Goal: Information Seeking & Learning: Check status

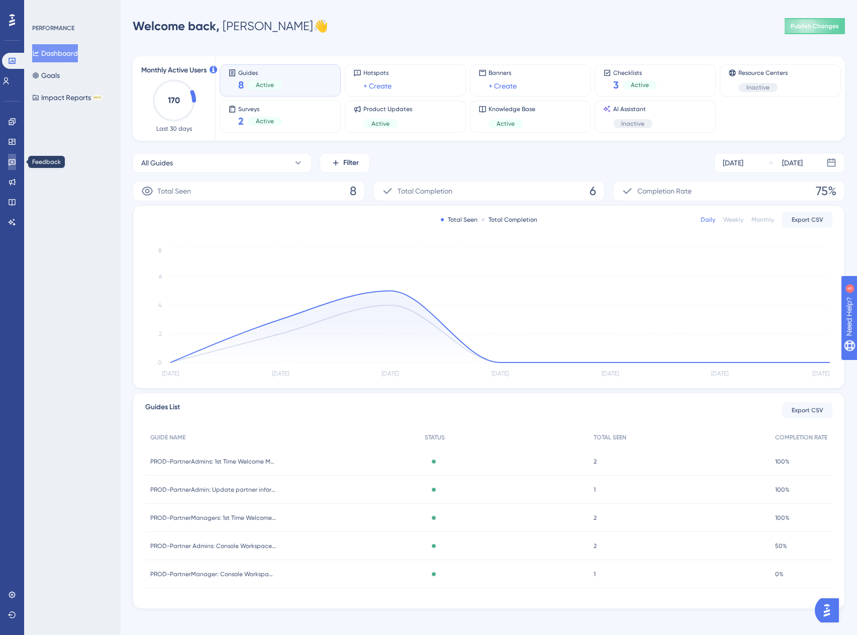
click at [10, 165] on icon at bounding box center [12, 162] width 7 height 7
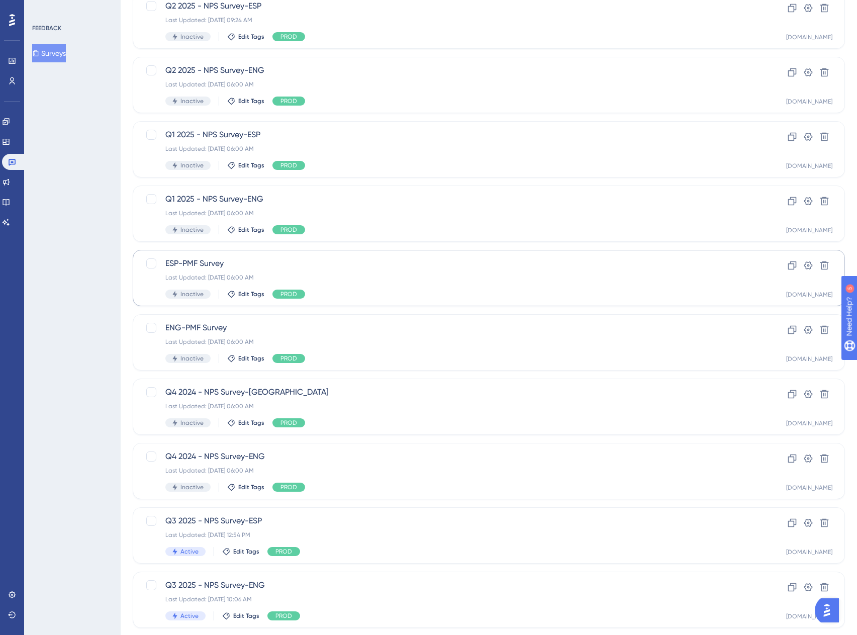
scroll to position [125, 0]
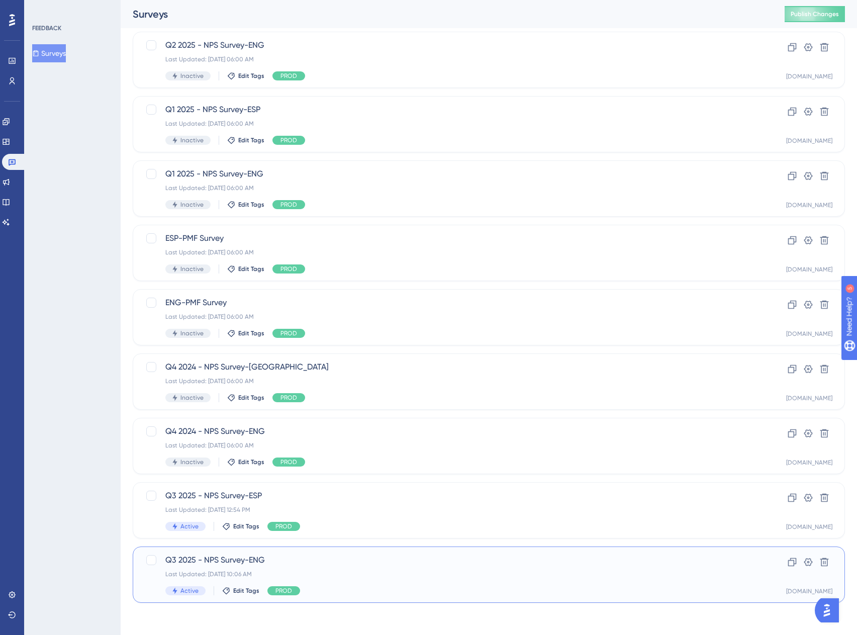
click at [235, 571] on div "Last Updated: [DATE] 10:06 AM" at bounding box center [448, 574] width 566 height 8
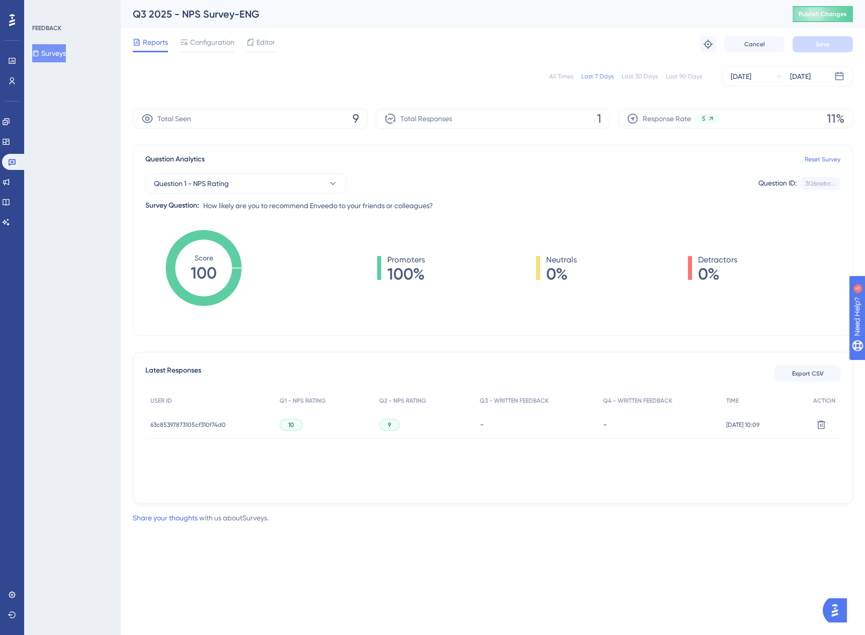
click at [192, 429] on div "63c85397873105cf310f74d0 63c85397873105cf310f74d0" at bounding box center [187, 425] width 75 height 28
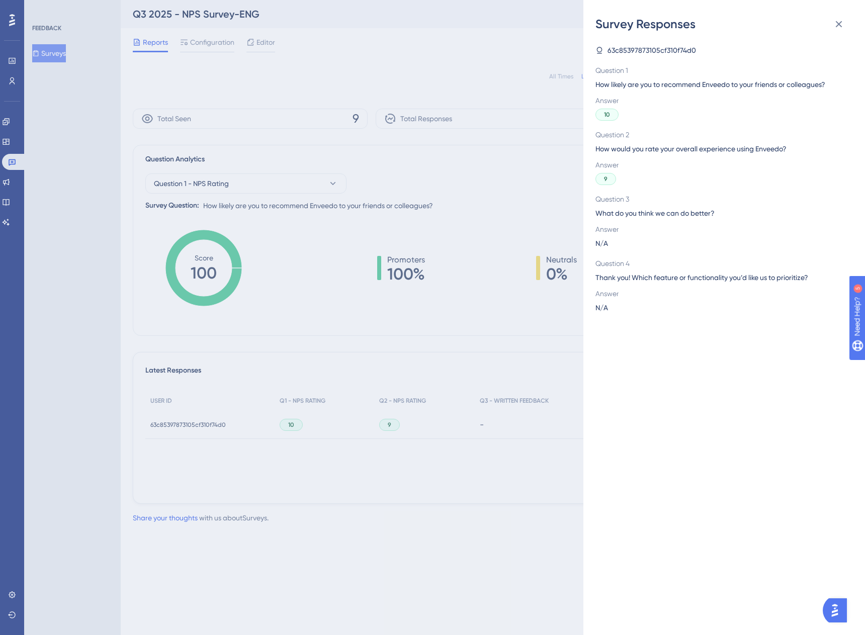
click at [835, 12] on div "Survey Responses 63c85397873105cf310f74d0 Question 1 How likely are you to reco…" at bounding box center [723, 317] width 281 height 635
click at [839, 26] on icon at bounding box center [838, 24] width 12 height 12
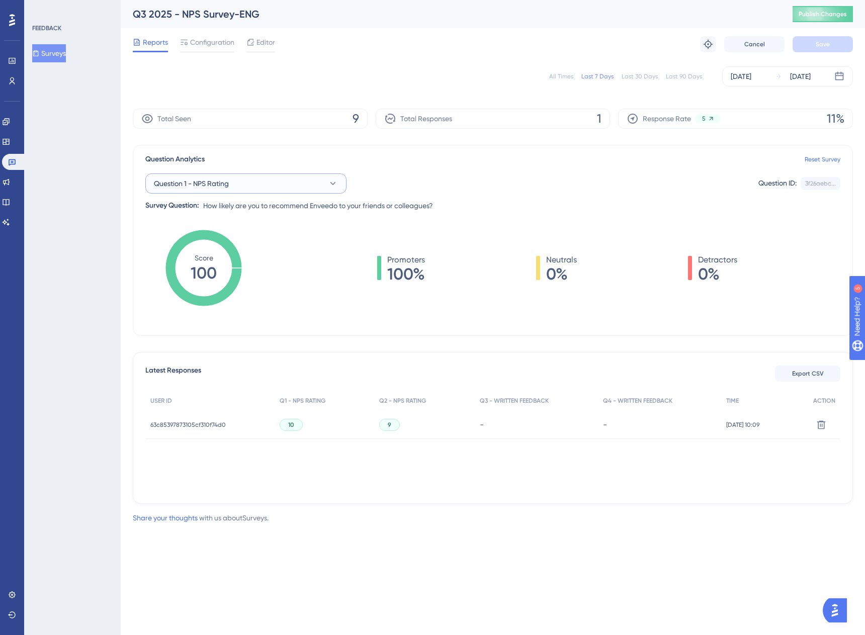
click at [222, 189] on span "Question 1 - NPS Rating" at bounding box center [191, 183] width 75 height 12
click at [736, 422] on span "[DATE] 10:09" at bounding box center [742, 425] width 33 height 8
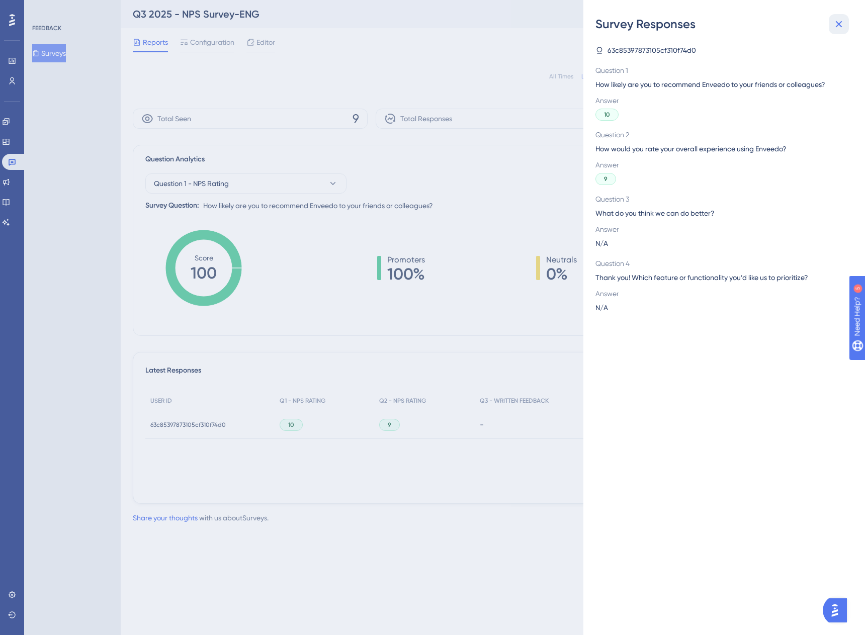
click at [845, 23] on button at bounding box center [838, 24] width 20 height 20
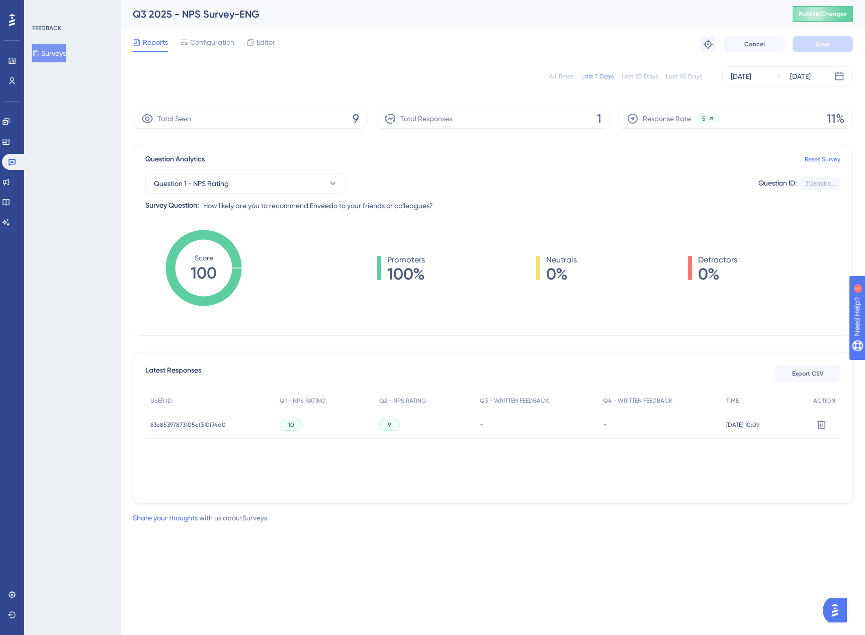
click at [177, 426] on span "63c85397873105cf310f74d0" at bounding box center [187, 425] width 75 height 8
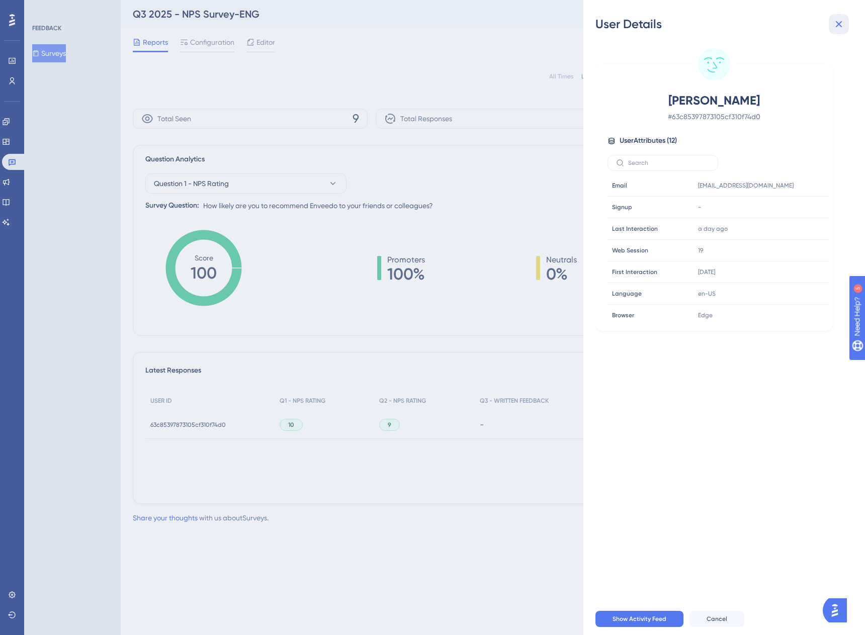
click at [845, 24] on button at bounding box center [838, 24] width 20 height 20
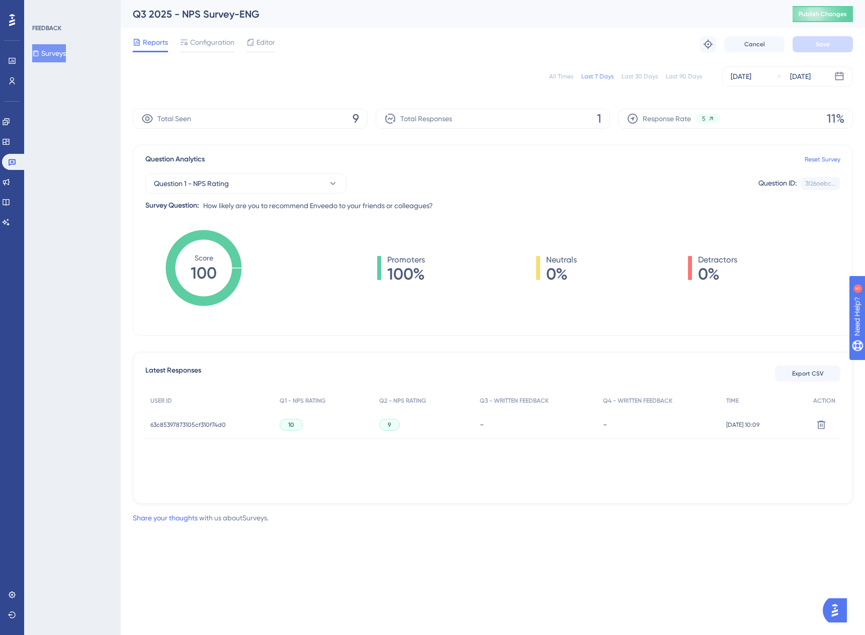
click at [57, 53] on button "Surveys" at bounding box center [49, 53] width 34 height 18
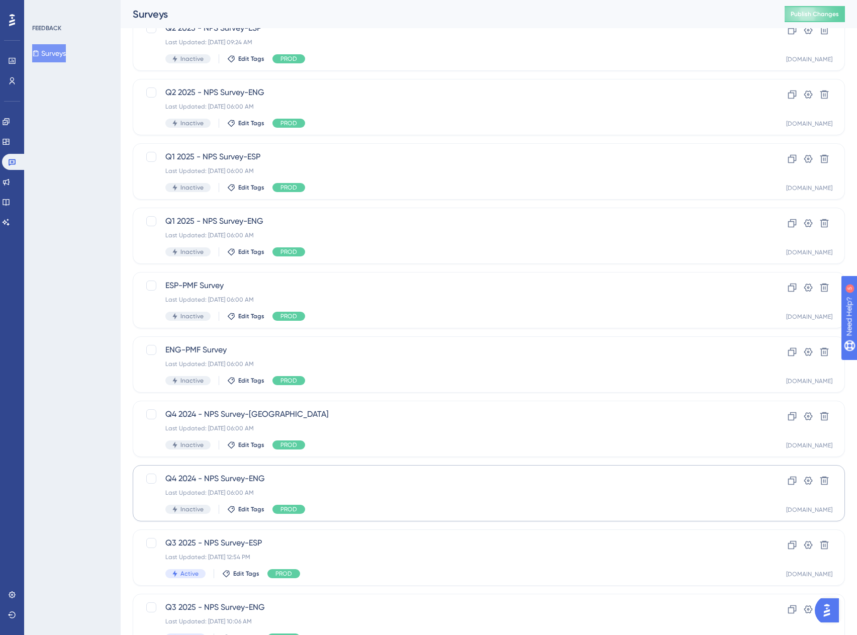
scroll to position [125, 0]
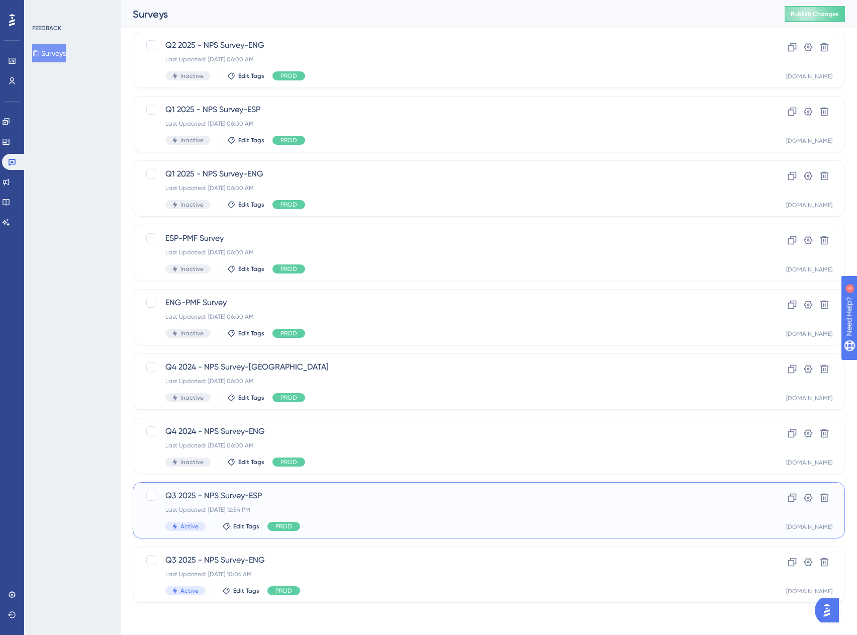
click at [240, 503] on div "Q3 2025 - NPS Survey-ESP Last Updated: [DATE] 12:54 PM Active Edit Tags PROD" at bounding box center [448, 510] width 566 height 41
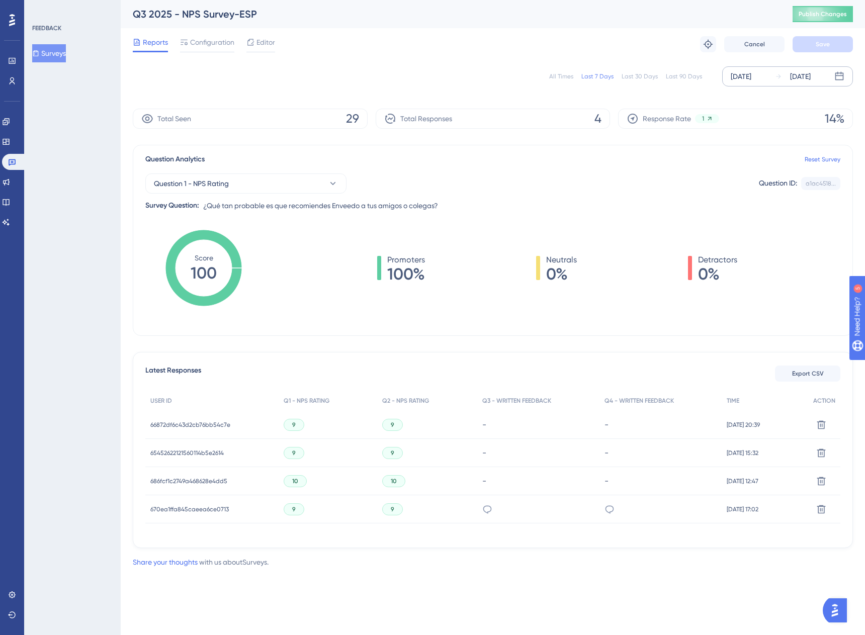
click at [751, 80] on div "[DATE]" at bounding box center [740, 76] width 21 height 12
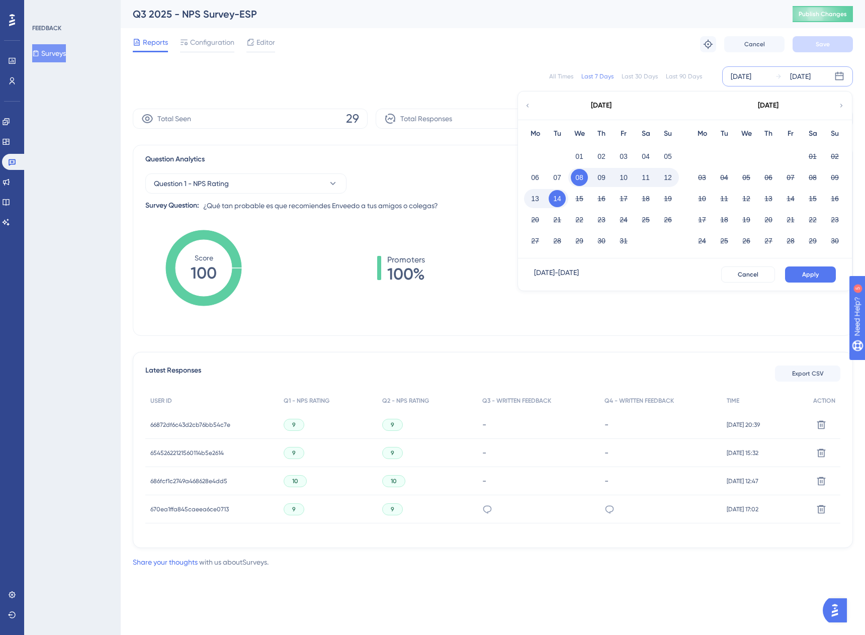
click at [652, 78] on div "Last 30 Days" at bounding box center [639, 76] width 36 height 8
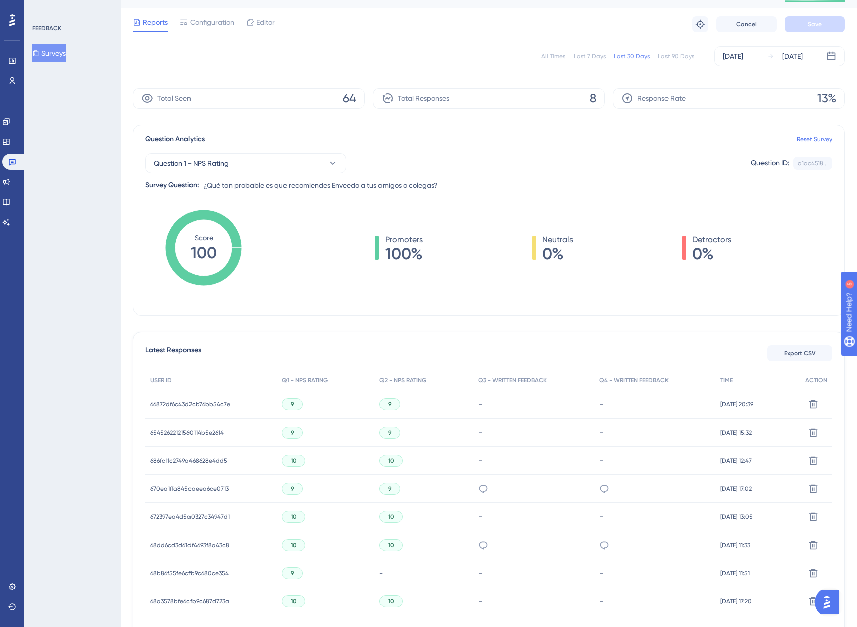
scroll to position [85, 0]
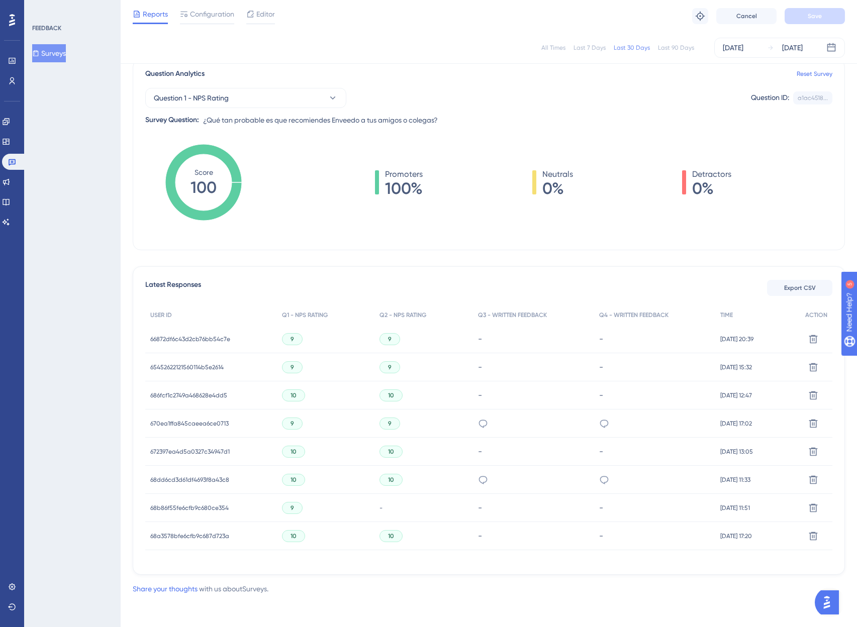
click at [186, 337] on span "66872df6c43d2cb76bb54c7e" at bounding box center [190, 339] width 80 height 8
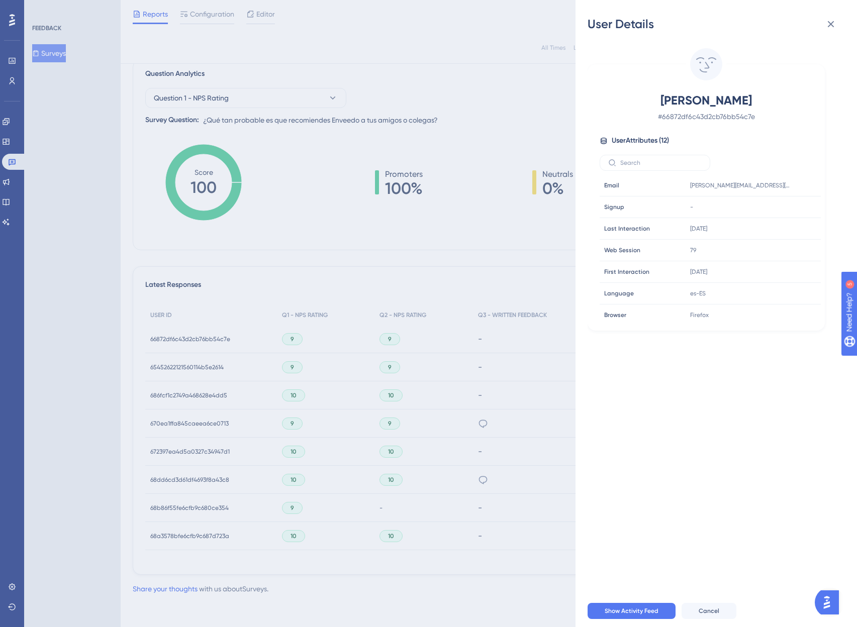
click at [169, 365] on div "User Details [PERSON_NAME] # 66872df6c43d2cb76bb54c7e User Attributes ( 12 ) Em…" at bounding box center [428, 313] width 857 height 627
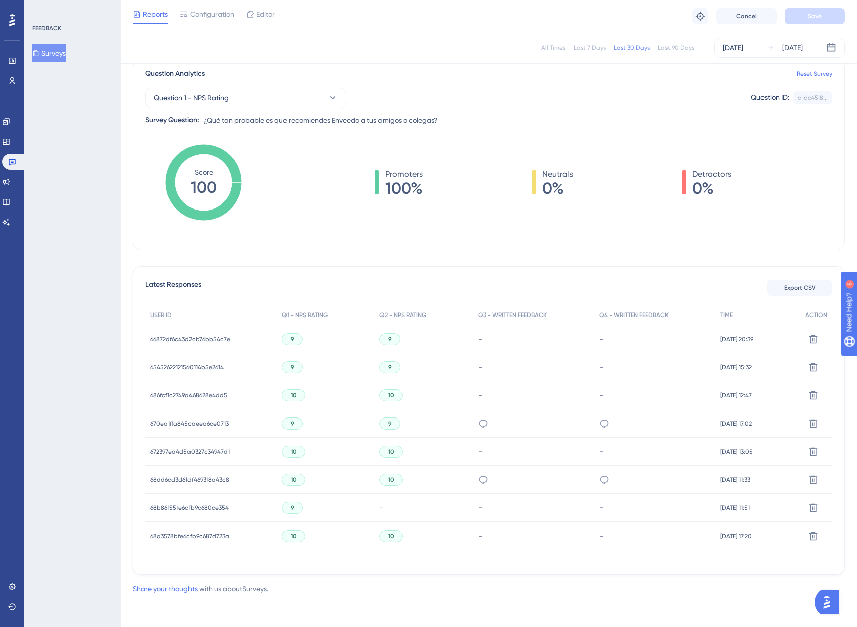
click at [168, 366] on span "65452622121560114b5e2614" at bounding box center [186, 367] width 73 height 8
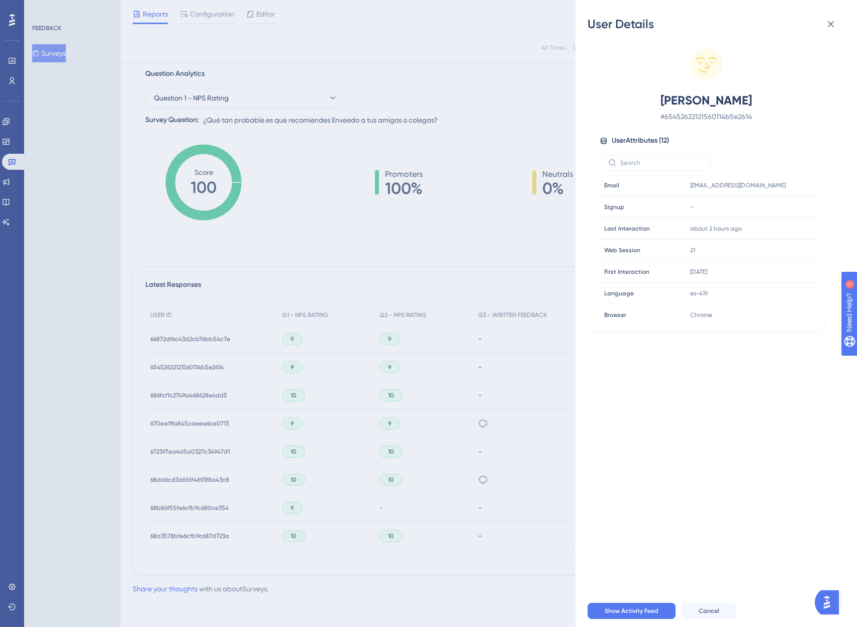
click at [172, 393] on div "User Details [PERSON_NAME] # 65452622121560114b5e2614 User Attributes ( 12 ) Em…" at bounding box center [428, 313] width 857 height 627
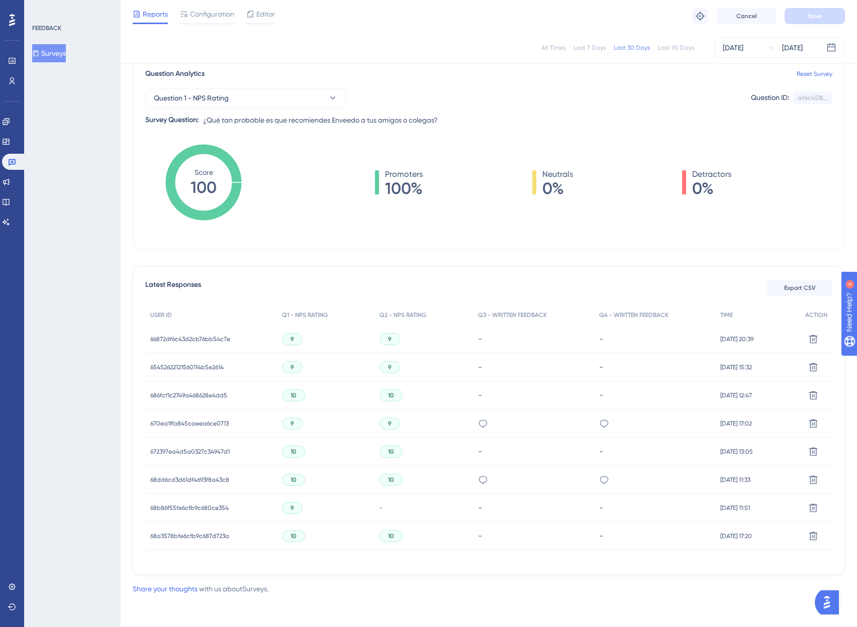
click at [170, 393] on span "686fcf1c2749a468628e4dd5" at bounding box center [188, 396] width 77 height 8
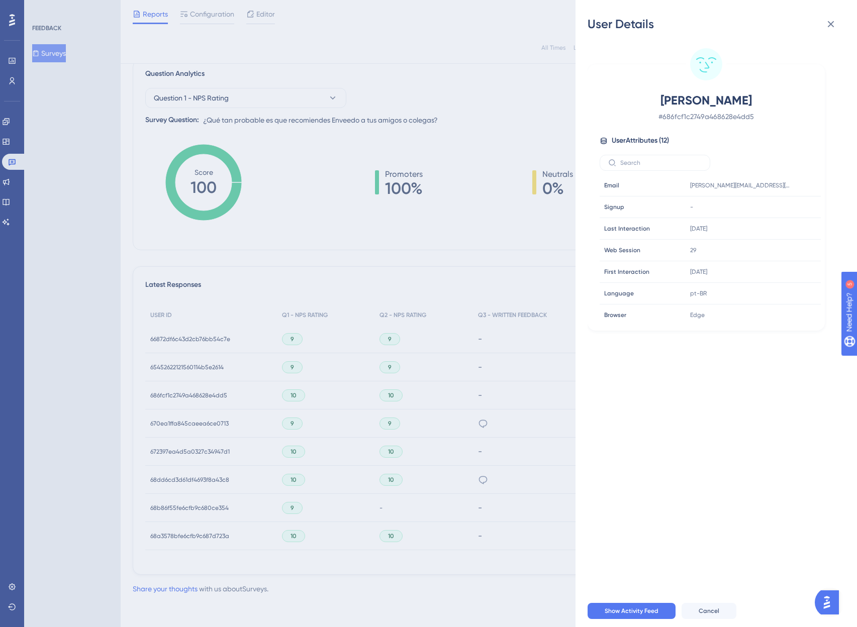
click at [170, 393] on div "User Details [PERSON_NAME] # 686fcf1c2749a468628e4dd5 User Attributes ( 12 ) Em…" at bounding box center [428, 313] width 857 height 627
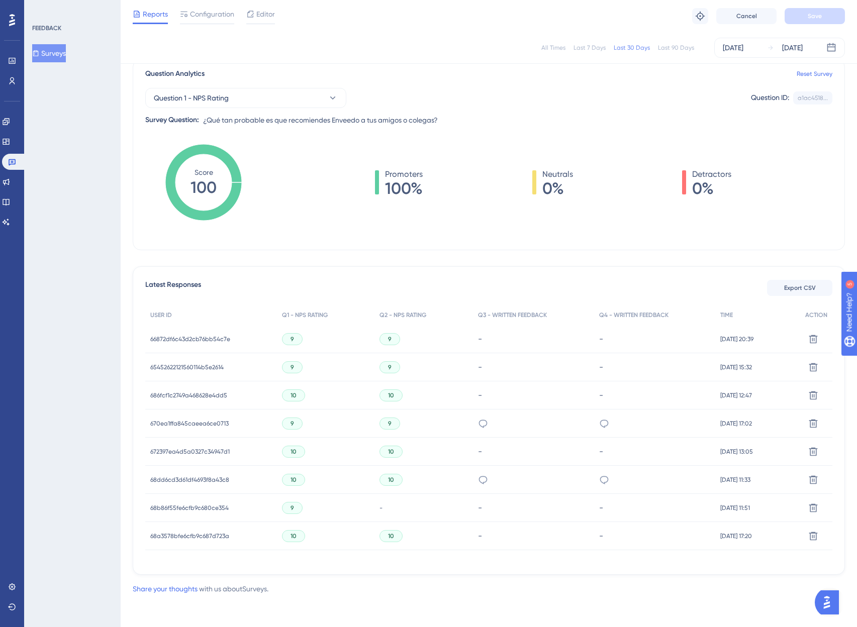
click at [170, 421] on span "670ea1ffa845caeea6ce0713" at bounding box center [189, 424] width 78 height 8
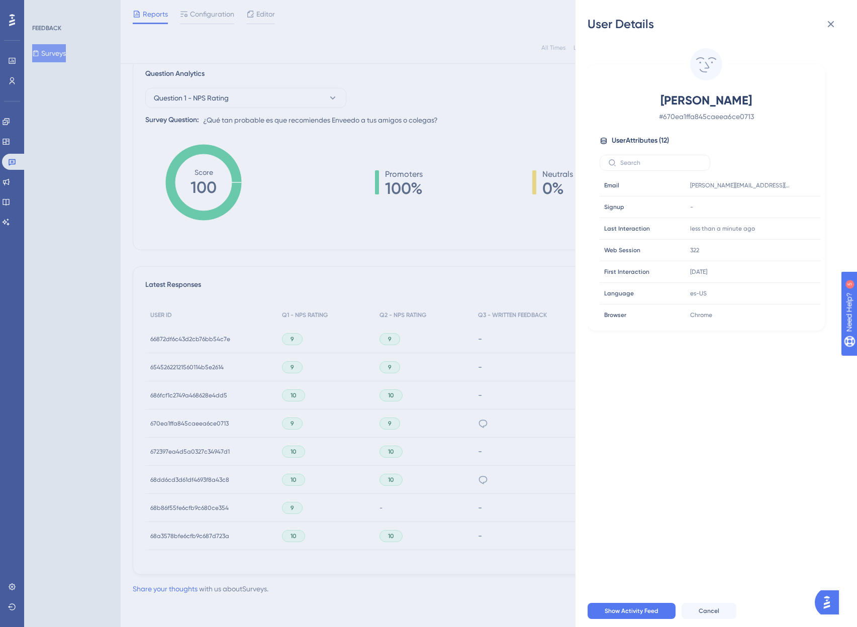
click at [170, 421] on div "User Details [PERSON_NAME] # 670ea1ffa845caeea6ce0713 User Attributes ( 12 ) Em…" at bounding box center [428, 313] width 857 height 627
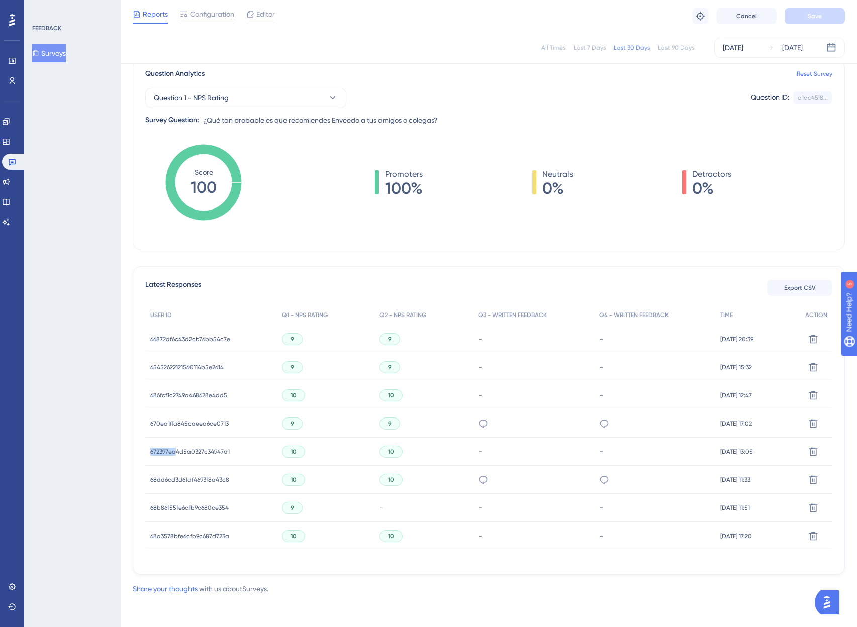
click at [178, 443] on div "672397ea4d5a0327c34947d1 672397ea4d5a0327c34947d1" at bounding box center [189, 452] width 79 height 28
click at [178, 448] on span "672397ea4d5a0327c34947d1" at bounding box center [189, 452] width 79 height 8
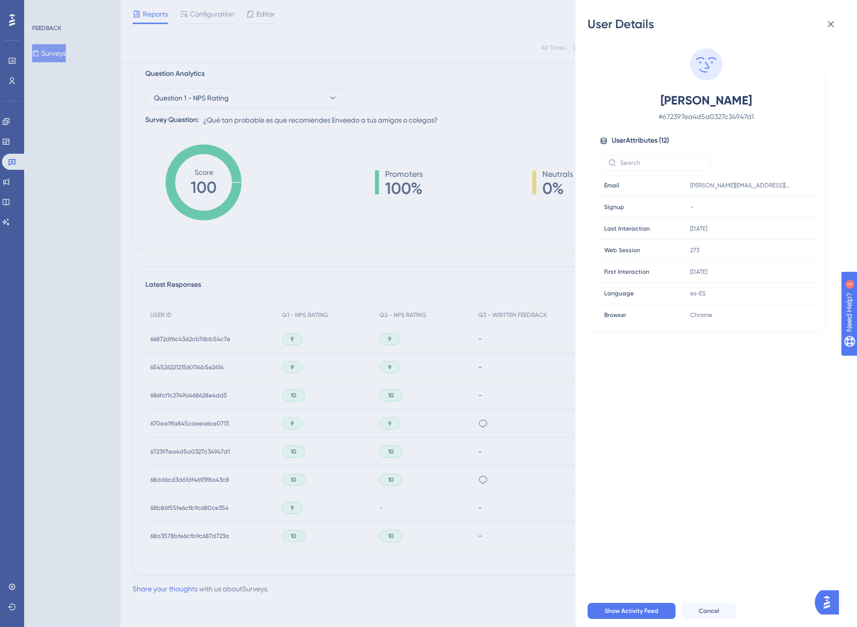
click at [179, 478] on div "User Details [PERSON_NAME] # 672397ea4d5a0327c34947d1 User Attributes ( 12 ) Em…" at bounding box center [428, 313] width 857 height 627
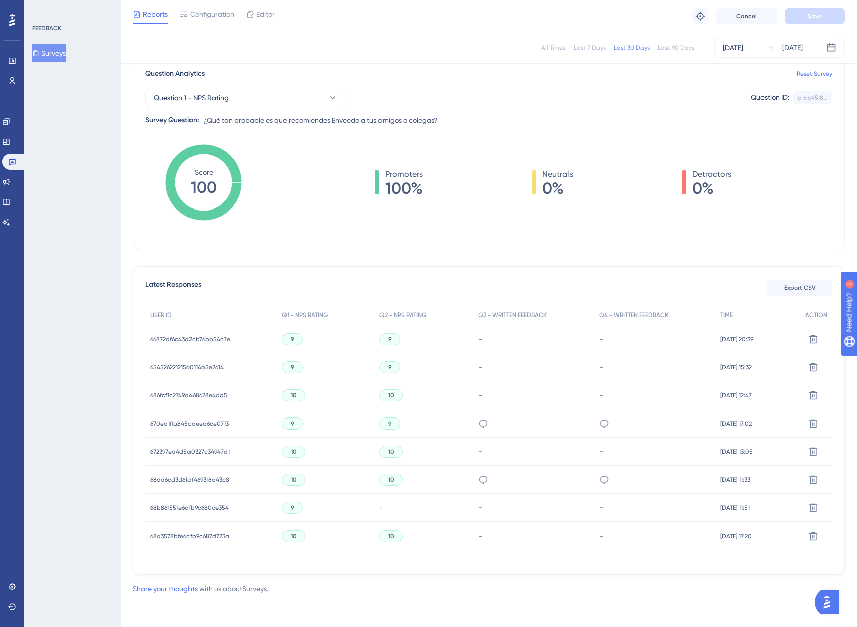
click at [178, 476] on span "68dd6cd3d61df4693f8a43c8" at bounding box center [189, 480] width 79 height 8
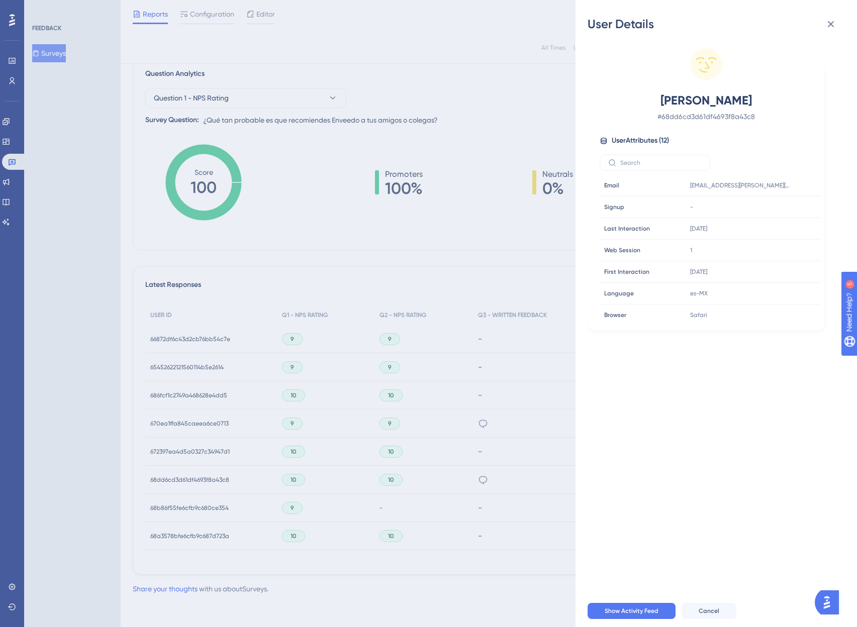
click at [187, 507] on div "User Details Poulete [PERSON_NAME] # 68dd6cd3d61df4693f8a43c8 User Attributes (…" at bounding box center [428, 313] width 857 height 627
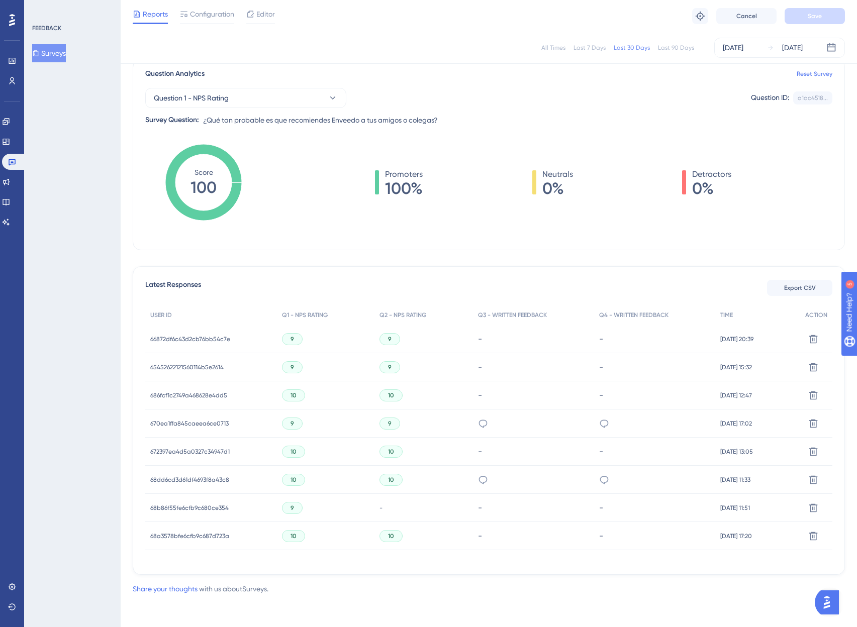
click at [186, 504] on span "68b86f55fe6cfb9c680ce354" at bounding box center [189, 508] width 78 height 8
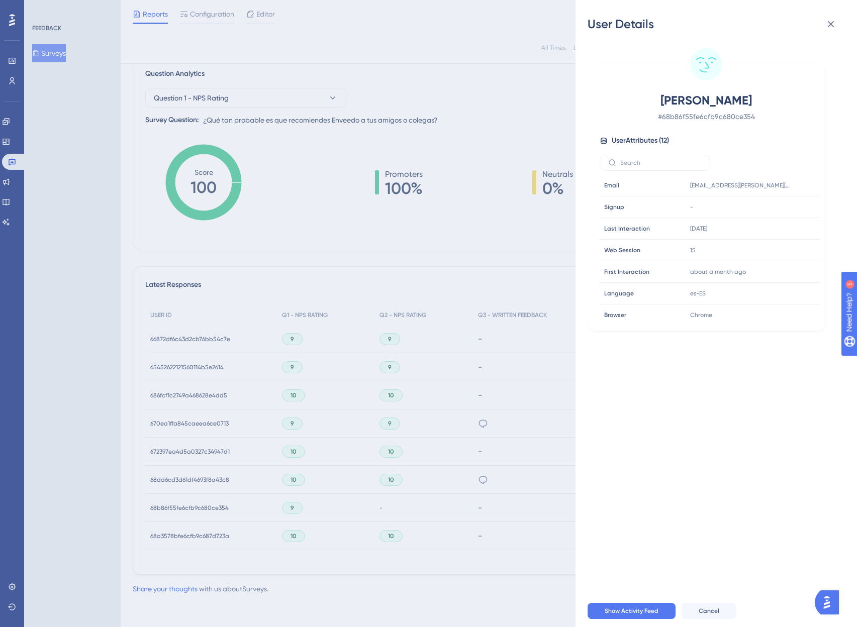
click at [186, 503] on div "User Details [PERSON_NAME] # 68b86f55fe6cfb9c680ce354 User Attributes ( 12 ) Em…" at bounding box center [428, 313] width 857 height 627
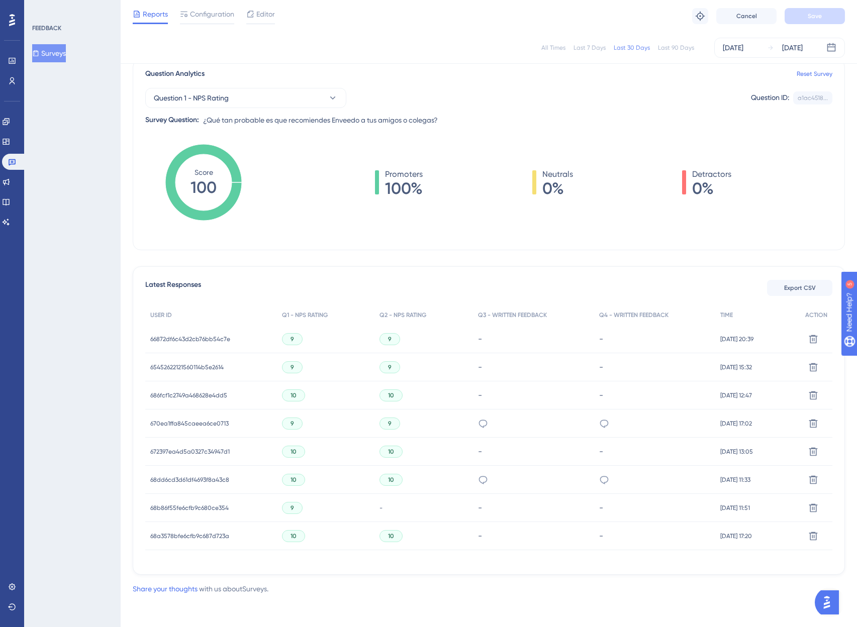
click at [178, 532] on span "68a3578bfe6cfb9c687d723a" at bounding box center [189, 536] width 79 height 8
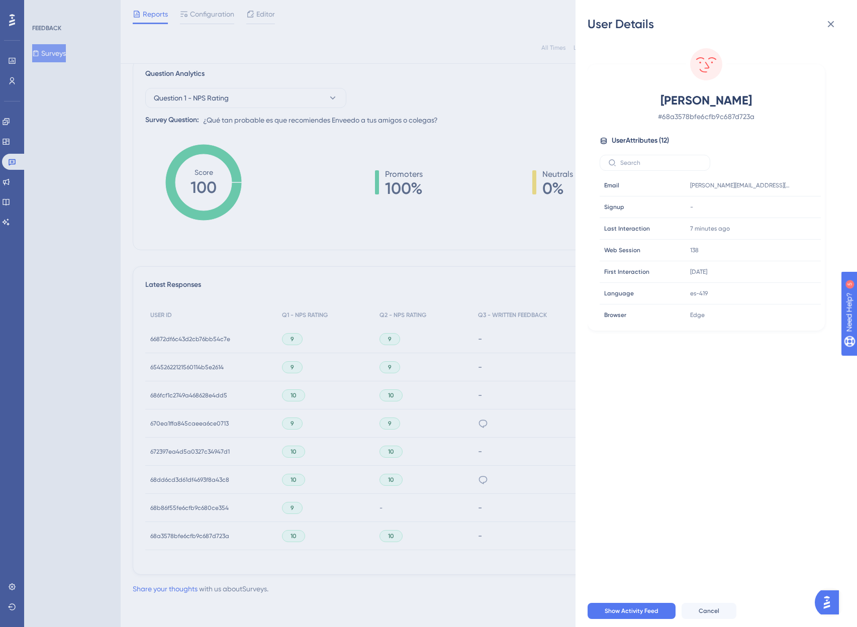
click at [178, 530] on div "User Details [PERSON_NAME] # 68a3578bfe6cfb9c687d723a User Attributes ( 12 ) Em…" at bounding box center [428, 313] width 857 height 627
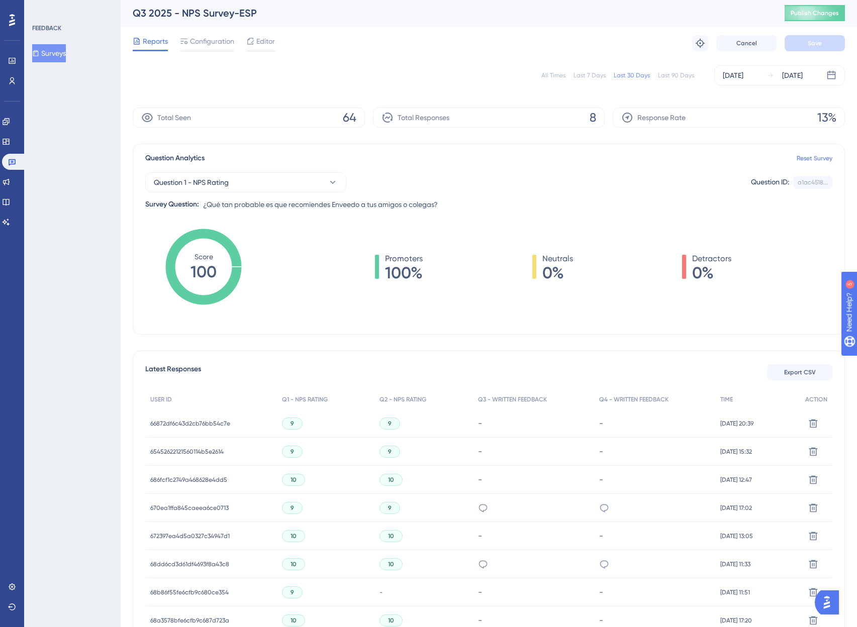
scroll to position [0, 0]
